Goal: Information Seeking & Learning: Learn about a topic

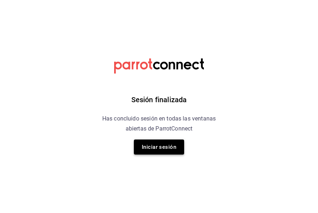
click at [164, 153] on button "Iniciar sesión" at bounding box center [159, 147] width 50 height 15
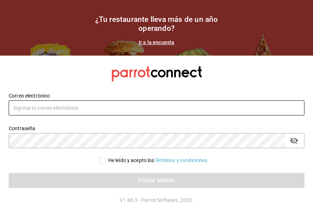
type input "[EMAIL_ADDRESS][DOMAIN_NAME]"
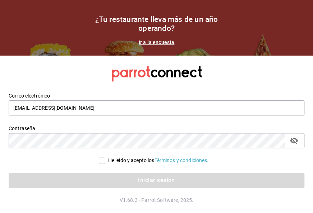
click at [99, 158] on input "He leído y acepto los Términos y condiciones." at bounding box center [102, 161] width 6 height 6
checkbox input "true"
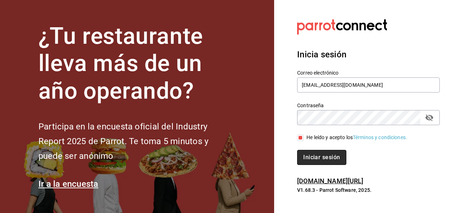
click at [317, 153] on button "Iniciar sesión" at bounding box center [321, 157] width 49 height 15
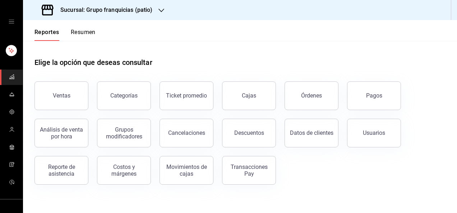
click at [124, 9] on h3 "Sucursal: Grupo franquicias (patio)" at bounding box center [104, 10] width 98 height 9
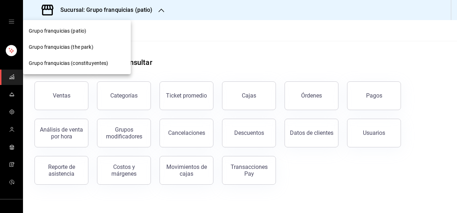
click at [108, 64] on div "Grupo franquicias (constituyentes)" at bounding box center [77, 64] width 96 height 8
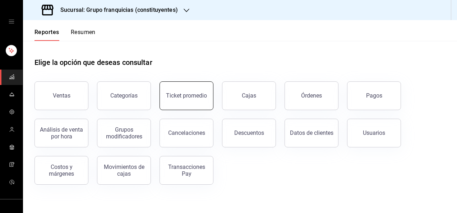
click at [185, 106] on button "Ticket promedio" at bounding box center [186, 95] width 54 height 29
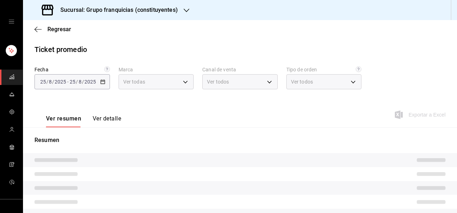
type input "4031477e-e053-4d93-b9af-a5eea3e67119"
type input "PARROT,UBER_EATS,RAPPI,DIDI_FOOD,ONLINE"
type input "af731681-7b67-4dd8-9205-c99a826f2589,86c9433c-4b91-4e8b-b49e-b35393f07b19,53c26…"
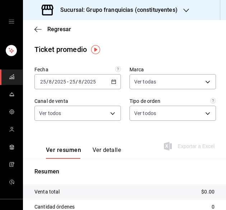
click at [111, 83] on icon "button" at bounding box center [113, 81] width 5 height 5
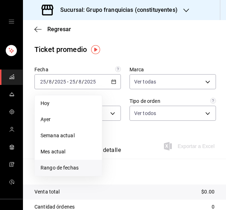
click at [78, 169] on span "Rango de fechas" at bounding box center [69, 168] width 56 height 8
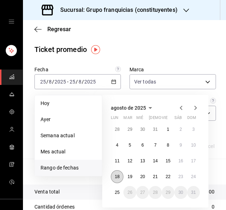
click at [117, 179] on abbr "18" at bounding box center [117, 176] width 5 height 5
click at [198, 176] on button "24" at bounding box center [193, 177] width 13 height 13
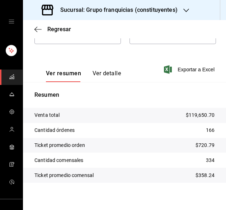
scroll to position [81, 0]
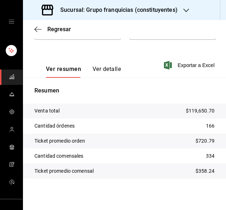
click at [166, 10] on h3 "Sucursal: Grupo franquicias (constituyentes)" at bounding box center [116, 10] width 123 height 9
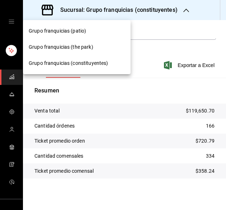
click at [99, 34] on div "Grupo franquicias (patio)" at bounding box center [77, 31] width 96 height 8
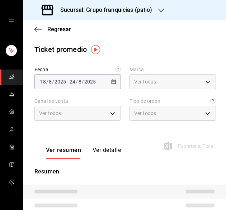
type input "e7eab595-ead1-4094-8dde-5ba67c403731"
type input "PARROT,UBER_EATS,RAPPI,DIDI_FOOD,ONLINE"
type input "41df339c-e455-42aa-9c55-d42ac6b7c4b5,352a32ea-f75b-4529-8f6e-0abbd459ef2a,3813f…"
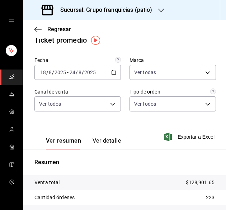
scroll to position [9, 0]
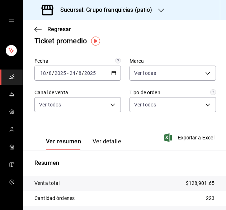
click at [148, 13] on h3 "Sucursal: Grupo franquicias (patio)" at bounding box center [104, 10] width 98 height 9
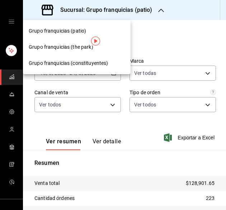
click at [115, 48] on div "Grupo franquicias (the park)" at bounding box center [77, 47] width 96 height 8
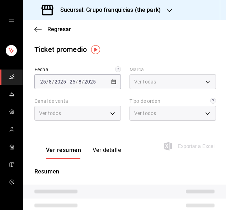
type input "51b0612d-0bc9-4dd2-8441-39dfe55025e1"
type input "PARROT,UBER_EATS,RAPPI,DIDI_FOOD,ONLINE"
type input "7a84c13e-6cf7-4ffe-bb4f-6c105142f344,435704cc-29ee-4c6e-bfda-3346f965b59d,0bf08…"
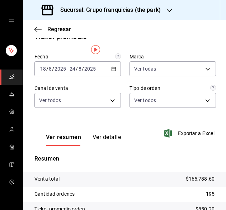
scroll to position [0, 0]
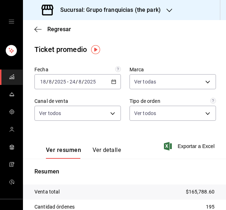
click at [112, 84] on \(Stroke\) "button" at bounding box center [114, 82] width 4 height 4
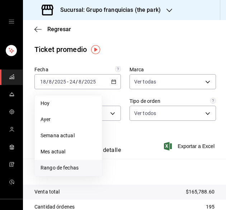
click at [83, 166] on span "Rango de fechas" at bounding box center [69, 168] width 56 height 8
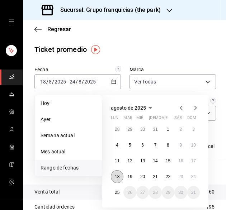
click at [116, 175] on abbr "18" at bounding box center [117, 176] width 5 height 5
click at [195, 176] on button "24" at bounding box center [193, 177] width 13 height 13
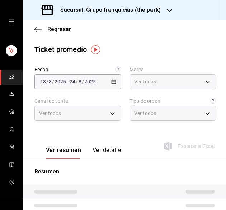
click at [195, 176] on p "Resumen" at bounding box center [124, 172] width 180 height 9
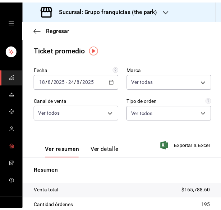
scroll to position [56, 0]
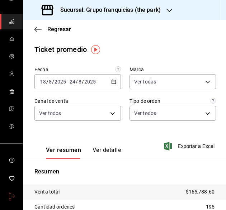
click at [10, 194] on icon "mailbox folders" at bounding box center [12, 197] width 6 height 6
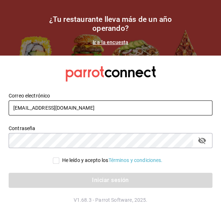
click at [113, 109] on input "ricardolopez.icc@hotmail.com" at bounding box center [111, 108] width 204 height 15
type input "grupofranquicias@juriquilla.com"
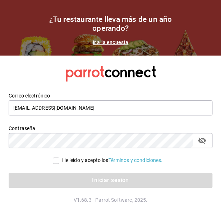
click at [53, 161] on input "He leído y acepto los Términos y condiciones." at bounding box center [56, 161] width 6 height 6
checkbox input "true"
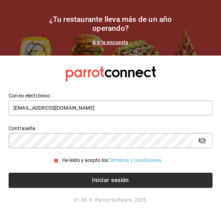
click at [67, 174] on button "Iniciar sesión" at bounding box center [111, 180] width 204 height 15
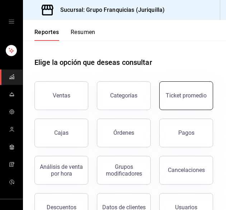
click at [159, 110] on button "Ticket promedio" at bounding box center [186, 95] width 54 height 29
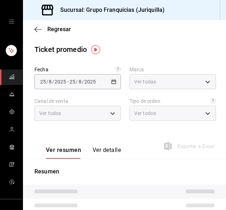
type input "88d326e4-5cdb-490d-b8d0-939c8bd2176f"
type input "PARROT,UBER_EATS,RAPPI,DIDI_FOOD,ONLINE"
type input "864230fb-502d-4fb5-9ff4-59c685831151,c6c6bd75-090a-43dd-98a6-a68d03dd8b3d,EXTER…"
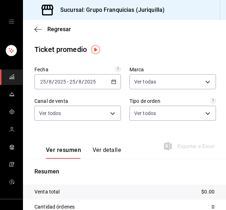
click at [107, 82] on div "[DATE] [DATE] - [DATE] [DATE]" at bounding box center [77, 81] width 87 height 15
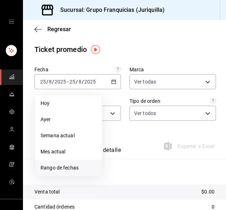
click at [86, 163] on li "Rango de fechas" at bounding box center [68, 168] width 67 height 16
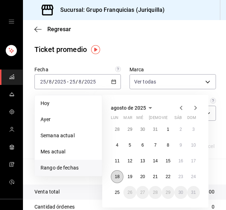
click at [118, 178] on abbr "18" at bounding box center [117, 176] width 5 height 5
click at [192, 179] on abbr "24" at bounding box center [193, 176] width 5 height 5
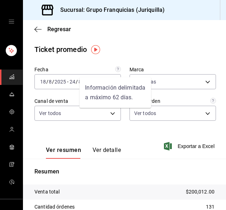
click at [113, 79] on div "Información delimitada a máximo 62 días." at bounding box center [115, 92] width 72 height 31
click at [86, 76] on div "Información delimitada a máximo 62 días." at bounding box center [115, 90] width 73 height 37
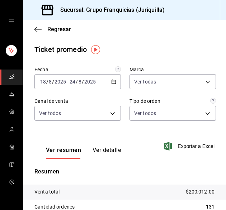
click at [67, 84] on span "-" at bounding box center [67, 82] width 1 height 6
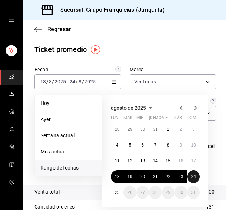
click at [197, 174] on button "24" at bounding box center [193, 177] width 13 height 13
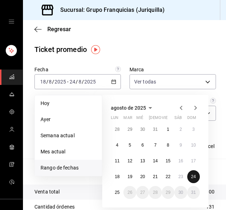
click at [197, 174] on button "24" at bounding box center [193, 177] width 13 height 13
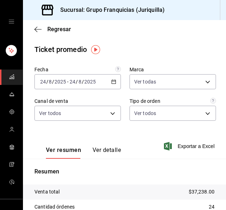
scroll to position [0, 0]
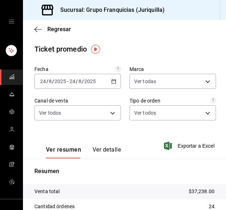
click at [111, 82] on icon "button" at bounding box center [113, 81] width 5 height 5
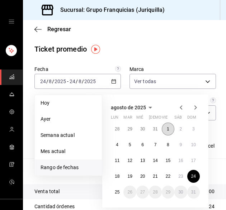
click at [166, 129] on button "1" at bounding box center [168, 129] width 13 height 13
click at [195, 177] on abbr "24" at bounding box center [193, 176] width 5 height 5
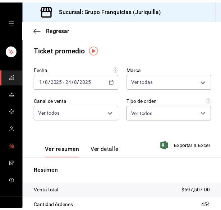
scroll to position [56, 0]
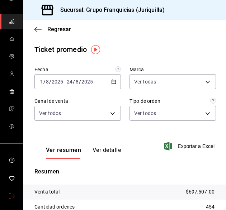
click at [9, 194] on icon "mailbox folders" at bounding box center [12, 197] width 6 height 6
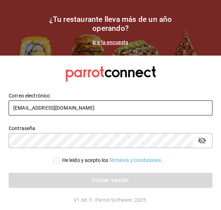
click at [81, 107] on input "grupofranquicias@juriquilla.com" at bounding box center [111, 108] width 204 height 15
type input "ricardolopez.icc@hotmail.com"
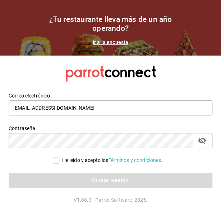
click at [55, 162] on input "He leído y acepto los Términos y condiciones." at bounding box center [56, 161] width 6 height 6
checkbox input "true"
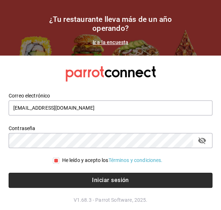
click at [57, 173] on button "Iniciar sesión" at bounding box center [111, 180] width 204 height 15
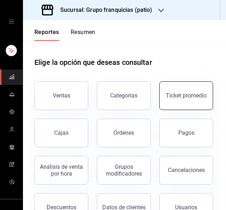
click at [166, 99] on div "Ticket promedio" at bounding box center [186, 95] width 41 height 7
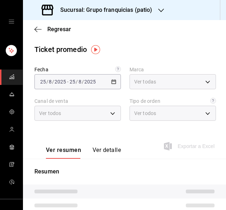
type input "e7eab595-ead1-4094-8dde-5ba67c403731"
type input "PARROT,UBER_EATS,RAPPI,DIDI_FOOD,ONLINE"
type input "41df339c-e455-42aa-9c55-d42ac6b7c4b5,352a32ea-f75b-4529-8f6e-0abbd459ef2a,3813f…"
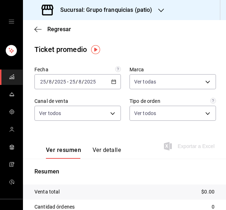
click at [110, 86] on div "[DATE] [DATE] - [DATE] [DATE]" at bounding box center [77, 81] width 87 height 15
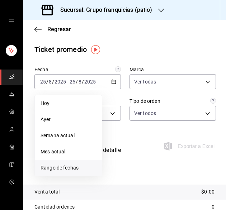
click at [88, 164] on li "Rango de fechas" at bounding box center [68, 168] width 67 height 16
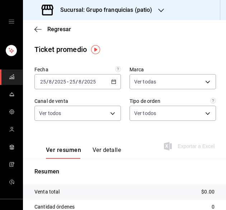
click at [115, 85] on div "[DATE] [DATE] - [DATE] [DATE]" at bounding box center [77, 81] width 87 height 15
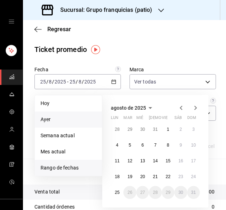
click at [87, 117] on span "Ayer" at bounding box center [69, 120] width 56 height 8
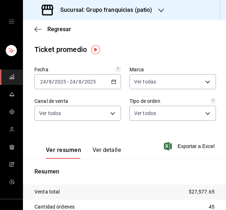
click at [107, 88] on div "[DATE] [DATE] - [DATE] [DATE]" at bounding box center [77, 81] width 87 height 15
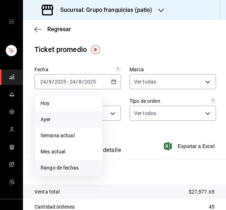
click at [89, 164] on li "Rango de fechas" at bounding box center [68, 168] width 67 height 16
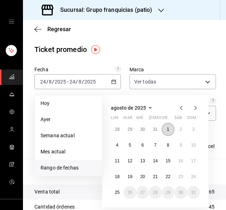
click at [167, 125] on button "1" at bounding box center [168, 129] width 13 height 13
click at [190, 177] on button "24" at bounding box center [193, 177] width 13 height 13
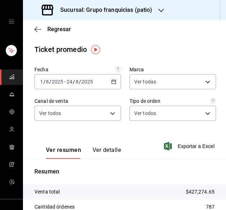
click at [133, 10] on h3 "Sucursal: Grupo franquicias (patio)" at bounding box center [104, 10] width 98 height 9
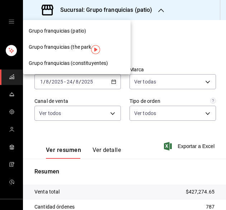
click at [97, 42] on div "Grupo franquicias (the park)" at bounding box center [77, 47] width 108 height 16
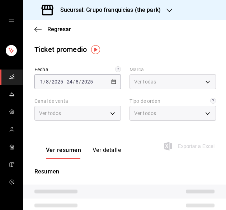
type input "51b0612d-0bc9-4dd2-8441-39dfe55025e1"
type input "PARROT,UBER_EATS,RAPPI,DIDI_FOOD,ONLINE"
type input "7a84c13e-6cf7-4ffe-bb4f-6c105142f344,435704cc-29ee-4c6e-bfda-3346f965b59d,0bf08…"
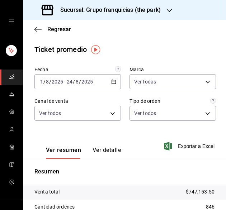
click at [108, 83] on div "2025-08-01 1 / 8 / 2025 - 2025-08-24 24 / 8 / 2025" at bounding box center [77, 81] width 87 height 15
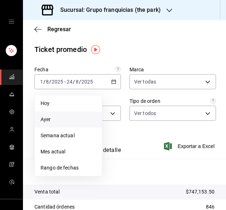
click at [70, 120] on span "Ayer" at bounding box center [69, 120] width 56 height 8
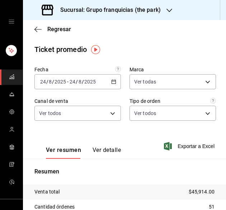
click at [112, 80] on \(Stroke\) "button" at bounding box center [114, 82] width 4 height 4
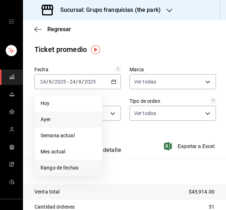
click at [77, 164] on span "Rango de fechas" at bounding box center [69, 168] width 56 height 8
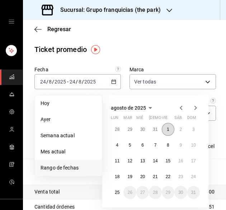
click at [167, 132] on button "1" at bounding box center [168, 129] width 13 height 13
click at [194, 179] on button "24" at bounding box center [193, 177] width 13 height 13
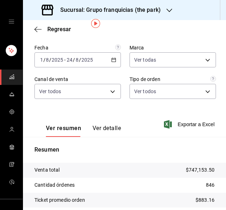
scroll to position [22, 0]
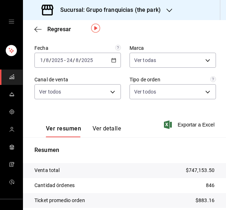
click at [108, 63] on div "2025-08-01 1 / 8 / 2025 - 2025-08-24 24 / 8 / 2025" at bounding box center [77, 60] width 87 height 15
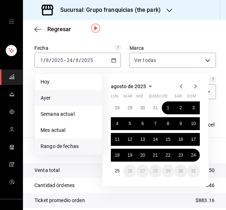
click at [79, 98] on span "Ayer" at bounding box center [69, 98] width 56 height 8
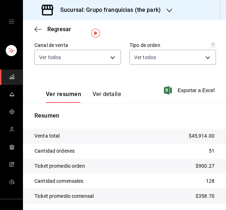
scroll to position [0, 0]
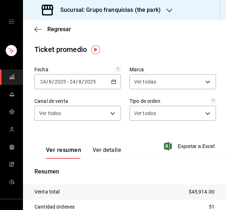
click at [112, 82] on icon "button" at bounding box center [113, 81] width 5 height 5
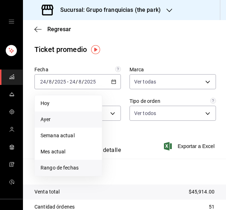
click at [79, 168] on span "Rango de fechas" at bounding box center [69, 168] width 56 height 8
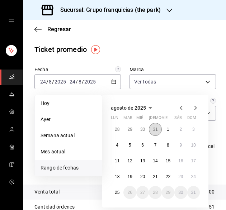
click at [160, 129] on button "31" at bounding box center [155, 129] width 13 height 13
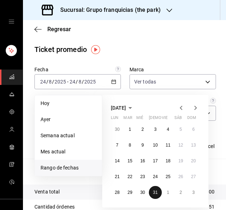
click at [162, 191] on button "31" at bounding box center [155, 192] width 13 height 13
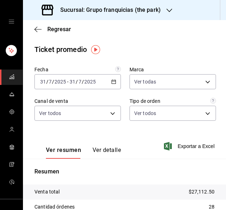
click at [113, 79] on icon "button" at bounding box center [113, 81] width 5 height 5
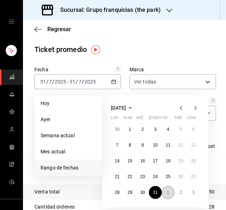
click at [167, 188] on button "1" at bounding box center [168, 192] width 13 height 13
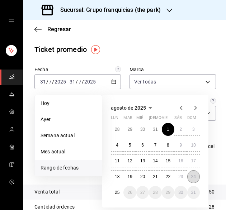
click at [197, 177] on button "24" at bounding box center [193, 177] width 13 height 13
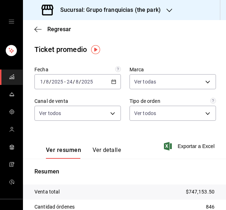
click at [154, 18] on div "Sucursal: Grupo franquicias (the park)" at bounding box center [102, 10] width 146 height 20
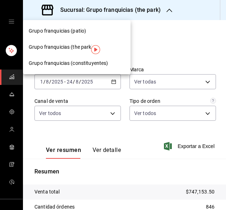
click at [90, 60] on span "Grupo franquicias (constituyentes)" at bounding box center [68, 64] width 79 height 8
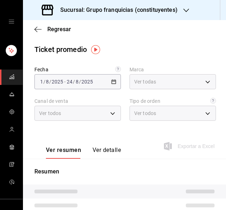
type input "4031477e-e053-4d93-b9af-a5eea3e67119"
type input "PARROT,UBER_EATS,RAPPI,DIDI_FOOD,ONLINE"
type input "af731681-7b67-4dd8-9205-c99a826f2589,86c9433c-4b91-4e8b-b49e-b35393f07b19,53c26…"
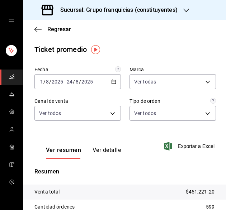
click at [112, 84] on \(Stroke\) "button" at bounding box center [114, 82] width 4 height 4
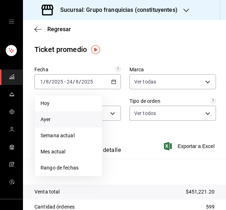
click at [78, 120] on span "Ayer" at bounding box center [69, 120] width 56 height 8
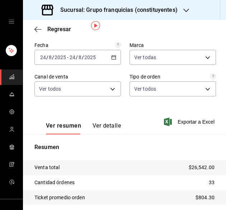
scroll to position [24, 0]
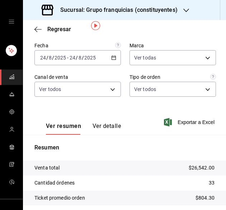
click at [114, 57] on div "2025-08-24 24 / 8 / 2025 - 2025-08-24 24 / 8 / 2025" at bounding box center [77, 57] width 87 height 15
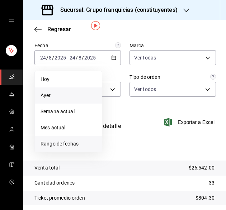
click at [76, 148] on li "Rango de fechas" at bounding box center [68, 144] width 67 height 16
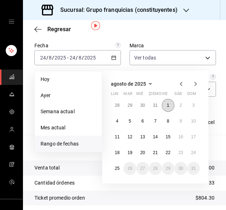
click at [168, 103] on abbr "1" at bounding box center [168, 105] width 3 height 5
click at [190, 154] on button "24" at bounding box center [193, 152] width 13 height 13
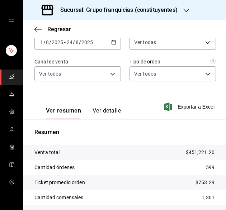
scroll to position [0, 0]
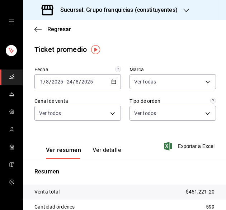
click at [112, 83] on icon "button" at bounding box center [113, 81] width 5 height 5
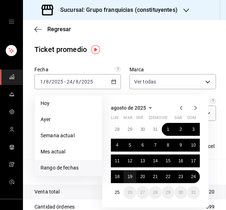
scroll to position [15, 0]
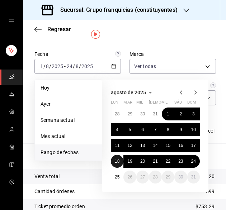
click at [116, 162] on abbr "18" at bounding box center [117, 161] width 5 height 5
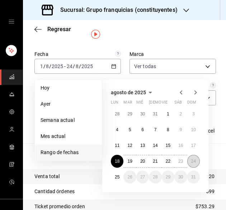
click at [192, 162] on abbr "24" at bounding box center [193, 161] width 5 height 5
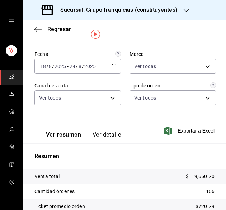
click at [105, 132] on button "Ver detalle" at bounding box center [107, 137] width 28 height 12
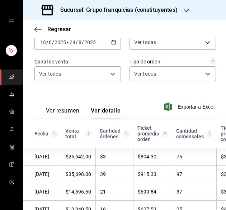
scroll to position [41, 0]
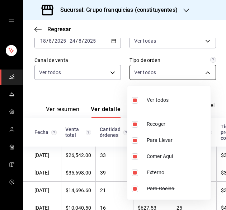
click at [171, 78] on body "Sucursal: Grupo franquicias (constituyentes) Regresar Ticket promedio Fecha 202…" at bounding box center [113, 105] width 226 height 210
click at [134, 102] on input "checkbox" at bounding box center [135, 100] width 6 height 6
checkbox input "false"
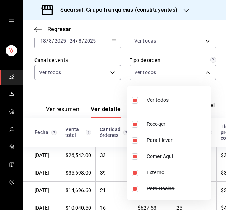
checkbox input "false"
click at [133, 158] on input "checkbox" at bounding box center [135, 157] width 6 height 6
checkbox input "true"
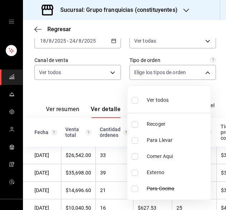
type input "53c26d23-29e6-4734-9cae-81a53a040b79"
click at [108, 74] on div at bounding box center [113, 105] width 226 height 210
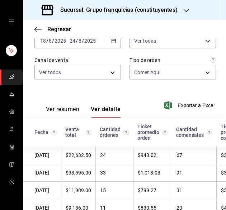
click at [108, 74] on body "Sucursal: Grupo franquicias (constituyentes) Regresar Ticket promedio Fecha 202…" at bounding box center [113, 105] width 226 height 210
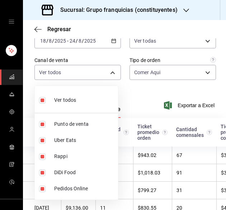
click at [42, 101] on input "checkbox" at bounding box center [42, 100] width 6 height 6
checkbox input "false"
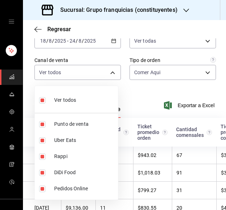
checkbox input "false"
click at [41, 127] on input "checkbox" at bounding box center [42, 124] width 6 height 6
checkbox input "true"
type input "PARROT"
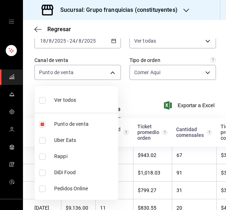
click at [137, 95] on div at bounding box center [113, 105] width 226 height 210
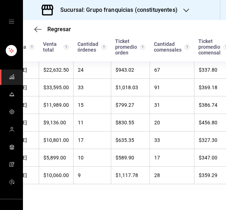
scroll to position [0, 24]
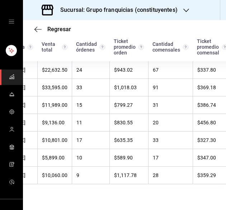
click at [182, 8] on div "Sucursal: Grupo franquicias (constituyentes)" at bounding box center [110, 10] width 163 height 20
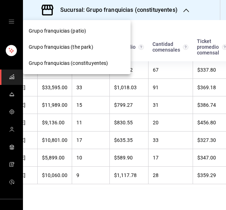
click at [96, 32] on div "Grupo franquicias (patio)" at bounding box center [77, 31] width 96 height 8
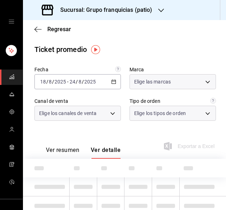
type input "e7eab595-ead1-4094-8dde-5ba67c403731"
type input "PARROT"
type input "41df339c-e455-42aa-9c55-d42ac6b7c4b5,352a32ea-f75b-4529-8f6e-0abbd459ef2a,3813f…"
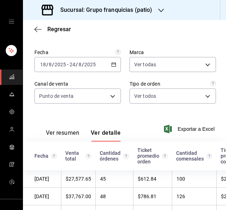
scroll to position [15, 0]
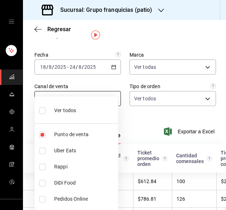
click at [111, 102] on body "Sucursal: Grupo franquicias (patio) Regresar Ticket promedio Fecha 2025-08-18 1…" at bounding box center [113, 105] width 226 height 210
drag, startPoint x: 177, startPoint y: 104, endPoint x: 184, endPoint y: 98, distance: 9.7
click at [184, 98] on div at bounding box center [113, 105] width 226 height 210
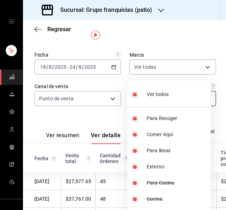
click at [155, 97] on body "Sucursal: Grupo franquicias (patio) Regresar Ticket promedio Fecha 2025-08-18 1…" at bounding box center [113, 105] width 226 height 210
click at [133, 93] on input "checkbox" at bounding box center [135, 95] width 6 height 6
checkbox input "false"
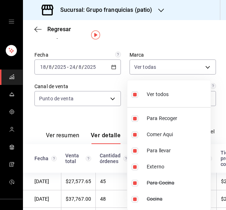
checkbox input "false"
click at [136, 135] on input "checkbox" at bounding box center [135, 135] width 6 height 6
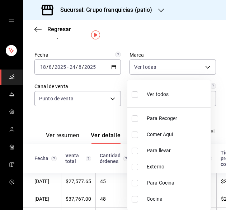
checkbox input "true"
type input "352a32ea-f75b-4529-8f6e-0abbd459ef2a"
click at [105, 122] on div at bounding box center [113, 105] width 226 height 210
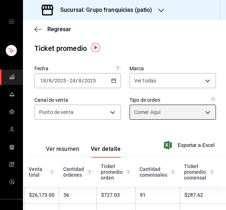
scroll to position [0, 0]
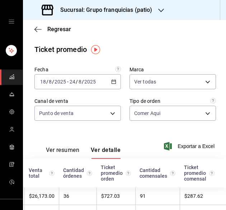
click at [146, 6] on h3 "Sucursal: Grupo franquicias (patio)" at bounding box center [104, 10] width 98 height 9
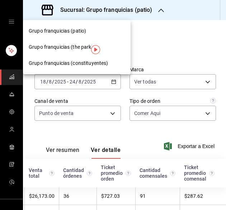
click at [97, 60] on span "Grupo franquicias (constituyentes)" at bounding box center [68, 64] width 79 height 8
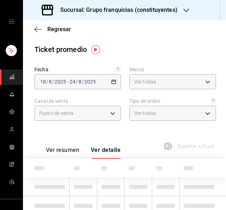
type input "4031477e-e053-4d93-b9af-a5eea3e67119"
type input "PARROT"
type input "af731681-7b67-4dd8-9205-c99a826f2589,86c9433c-4b91-4e8b-b49e-b35393f07b19,53c26…"
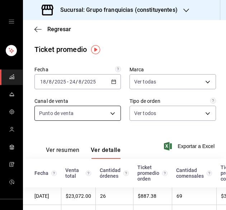
click at [113, 113] on body "Sucursal: Grupo franquicias (constituyentes) Regresar Ticket promedio Fecha 202…" at bounding box center [113, 105] width 226 height 210
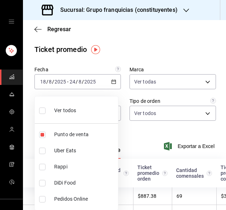
click at [172, 111] on div at bounding box center [113, 105] width 226 height 210
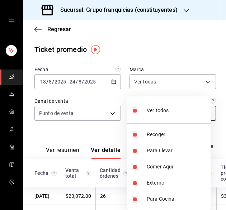
click at [169, 113] on body "Sucursal: Grupo franquicias (constituyentes) Regresar Ticket promedio Fecha 202…" at bounding box center [113, 105] width 226 height 210
click at [136, 108] on input "checkbox" at bounding box center [135, 111] width 6 height 6
checkbox input "false"
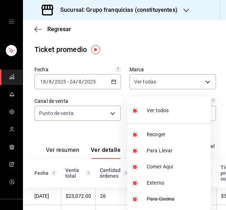
checkbox input "false"
click at [137, 168] on input "checkbox" at bounding box center [135, 167] width 6 height 6
checkbox input "true"
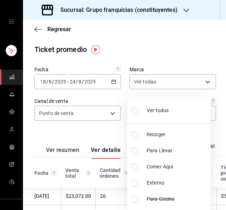
type input "53c26d23-29e6-4734-9cae-81a53a040b79"
click at [216, 139] on div at bounding box center [113, 105] width 226 height 210
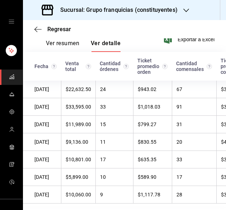
scroll to position [85, 0]
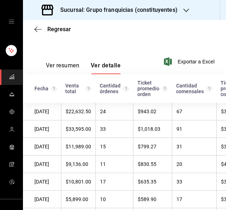
click at [162, 11] on h3 "Sucursal: Grupo franquicias (constituyentes)" at bounding box center [116, 10] width 123 height 9
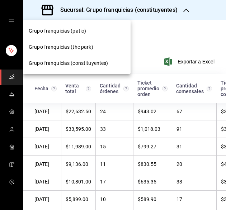
click at [91, 51] on span "Grupo franquicias (the park)" at bounding box center [61, 47] width 65 height 8
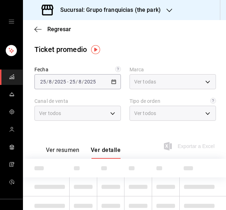
type input "51b0612d-0bc9-4dd2-8441-39dfe55025e1"
type input "PARROT"
type input "7a84c13e-6cf7-4ffe-bb4f-6c105142f344,435704cc-29ee-4c6e-bfda-3346f965b59d,0bf08…"
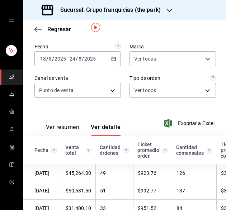
scroll to position [22, 0]
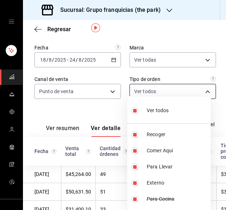
click at [171, 87] on body "Sucursal: Grupo franquicias (the park) Regresar Ticket promedio Fecha 2025-08-1…" at bounding box center [113, 105] width 226 height 210
click at [134, 109] on input "checkbox" at bounding box center [135, 111] width 6 height 6
checkbox input "false"
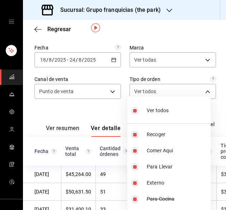
checkbox input "false"
click at [133, 150] on input "checkbox" at bounding box center [135, 151] width 6 height 6
checkbox input "true"
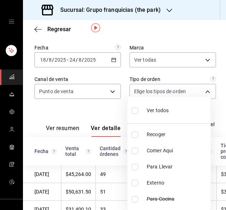
type input "435704cc-29ee-4c6e-bfda-3346f965b59d"
click at [81, 114] on div at bounding box center [113, 105] width 226 height 210
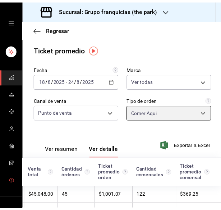
scroll to position [56, 0]
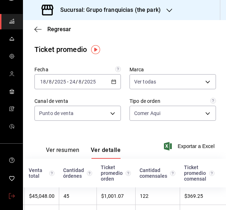
click at [9, 202] on link "mailbox folders" at bounding box center [11, 196] width 23 height 15
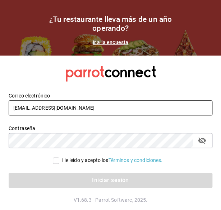
click at [114, 109] on input "ricardolopez.icc@hotmail.com" at bounding box center [111, 108] width 204 height 15
type input "grupofranquicias@juriquilla.com"
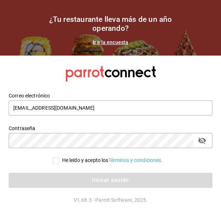
drag, startPoint x: 53, startPoint y: 161, endPoint x: 60, endPoint y: 183, distance: 22.6
click at [60, 183] on div "Correo electrónico grupofranquicias@juriquilla.com Contraseña Contraseña He leí…" at bounding box center [106, 136] width 212 height 104
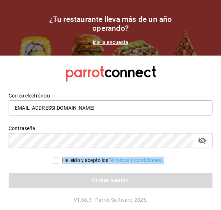
drag, startPoint x: 60, startPoint y: 183, endPoint x: 54, endPoint y: 161, distance: 22.5
click at [54, 161] on div "Correo electrónico grupofranquicias@juriquilla.com Contraseña Contraseña He leí…" at bounding box center [106, 136] width 212 height 104
click at [54, 161] on input "He leído y acepto los Términos y condiciones." at bounding box center [56, 161] width 6 height 6
checkbox input "true"
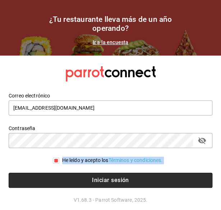
click at [56, 175] on button "Iniciar sesión" at bounding box center [111, 180] width 204 height 15
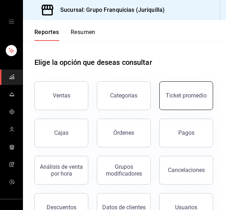
click at [159, 110] on button "Ticket promedio" at bounding box center [186, 95] width 54 height 29
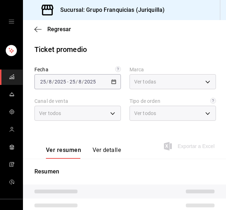
type input "88d326e4-5cdb-490d-b8d0-939c8bd2176f"
type input "PARROT,UBER_EATS,RAPPI,DIDI_FOOD,ONLINE"
type input "864230fb-502d-4fb5-9ff4-59c685831151,c6c6bd75-090a-43dd-98a6-a68d03dd8b3d,EXTER…"
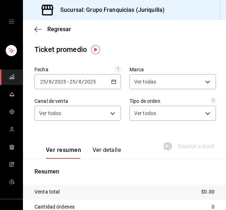
click at [108, 82] on div "[DATE] [DATE] - [DATE] [DATE]" at bounding box center [77, 81] width 87 height 15
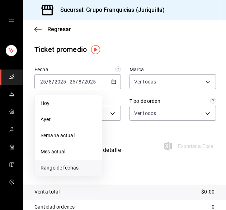
click at [80, 169] on span "Rango de fechas" at bounding box center [69, 168] width 56 height 8
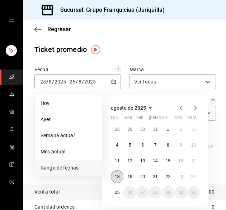
click at [118, 174] on button "18" at bounding box center [117, 177] width 13 height 13
click at [200, 173] on div "[DATE] lun mar mié jue vie sáb dom 28 29 30 31 1 2 3 4 5 6 7 8 9 10 11 12 13 14…" at bounding box center [155, 151] width 106 height 113
click at [195, 176] on abbr "24" at bounding box center [193, 176] width 5 height 5
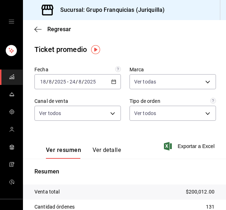
click at [109, 153] on button "Ver detalle" at bounding box center [107, 153] width 28 height 12
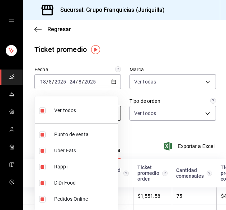
click at [110, 115] on body "Sucursal: Grupo Franquicias (Juriquilla) Regresar Ticket promedio Fecha [DATE] …" at bounding box center [113, 105] width 226 height 210
click at [45, 112] on input "checkbox" at bounding box center [42, 111] width 6 height 6
checkbox input "false"
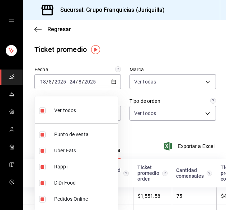
checkbox input "false"
click at [43, 132] on input "checkbox" at bounding box center [42, 135] width 6 height 6
checkbox input "true"
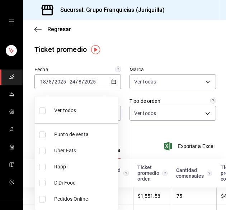
type input "PARROT"
drag, startPoint x: 178, startPoint y: 103, endPoint x: 168, endPoint y: 118, distance: 18.0
click at [168, 118] on div at bounding box center [113, 105] width 226 height 210
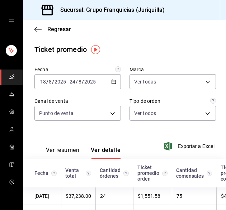
click at [168, 118] on body "Sucursal: Grupo Franquicias (Juriquilla) Regresar Ticket promedio Fecha [DATE] …" at bounding box center [113, 105] width 226 height 210
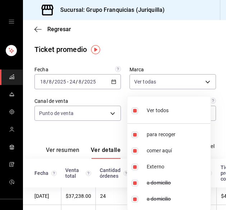
click at [131, 112] on li "Ver todos" at bounding box center [168, 109] width 83 height 21
checkbox input "false"
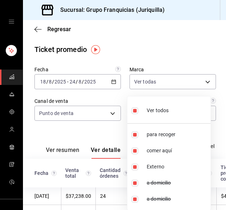
checkbox input "false"
click at [136, 148] on input "checkbox" at bounding box center [135, 151] width 6 height 6
checkbox input "true"
type input "c6c6bd75-090a-43dd-98a6-a68d03dd8b3d"
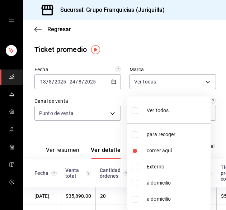
click at [198, 56] on div at bounding box center [113, 105] width 226 height 210
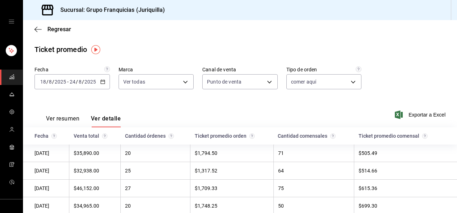
click at [57, 25] on div "Regresar" at bounding box center [240, 29] width 434 height 18
